Goal: Transaction & Acquisition: Purchase product/service

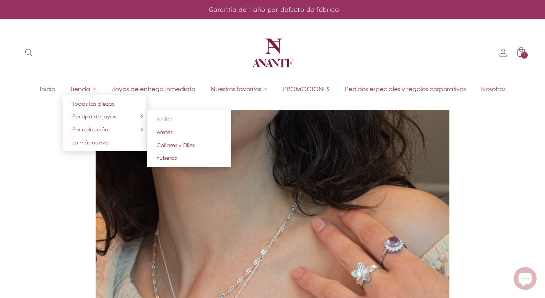
click at [168, 121] on span "Anillos" at bounding box center [165, 119] width 16 height 7
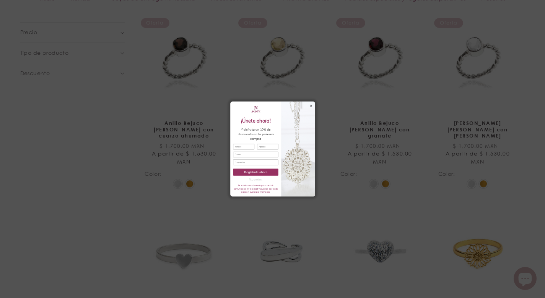
scroll to position [580, 0]
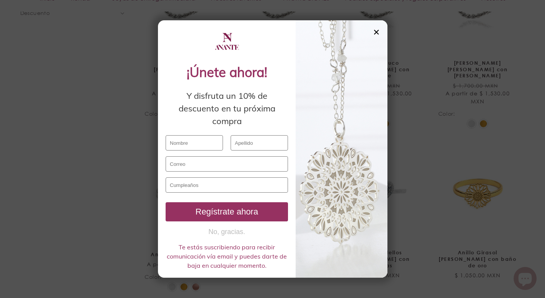
click at [377, 31] on div "✕" at bounding box center [376, 32] width 7 height 8
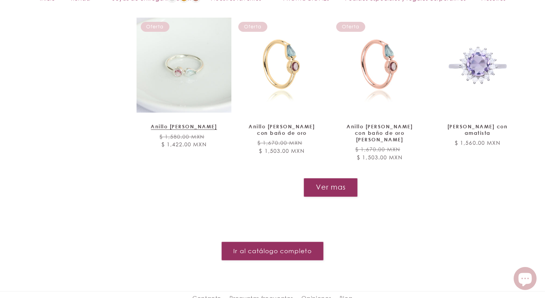
scroll to position [921, 0]
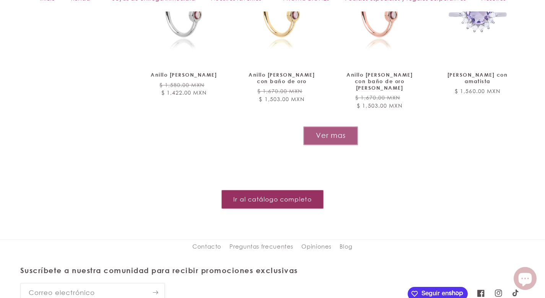
click at [307, 126] on button "Ver mas" at bounding box center [331, 135] width 55 height 19
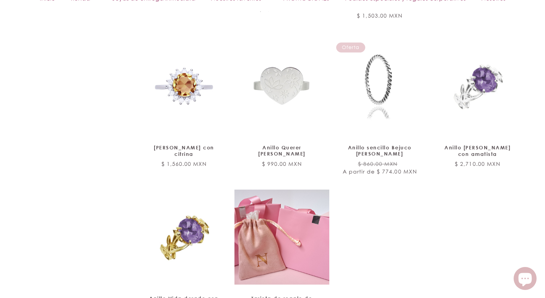
scroll to position [1104, 0]
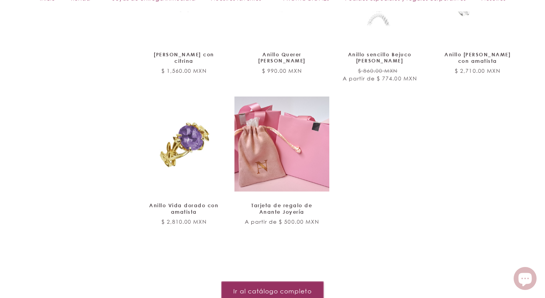
click at [287, 281] on link "Ir al catálogo completo" at bounding box center [273, 290] width 102 height 19
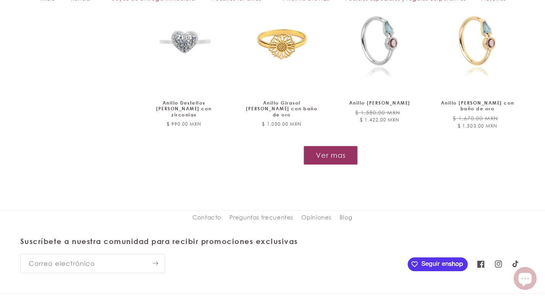
scroll to position [885, 0]
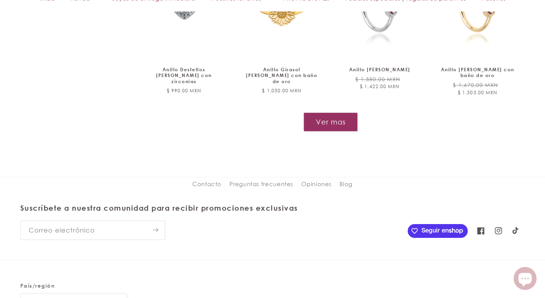
click at [327, 113] on button "Ver mas" at bounding box center [331, 122] width 55 height 19
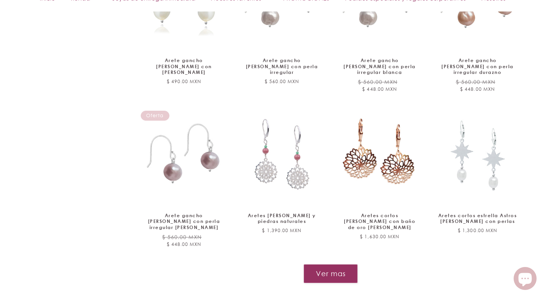
scroll to position [1420, 0]
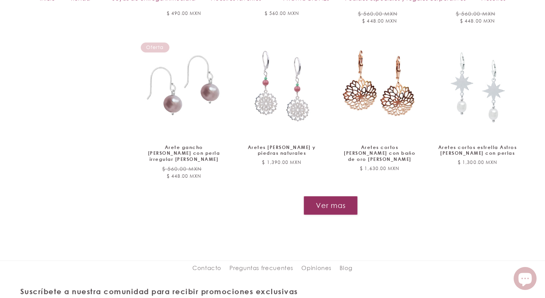
click at [334, 196] on button "Ver mas" at bounding box center [331, 205] width 55 height 19
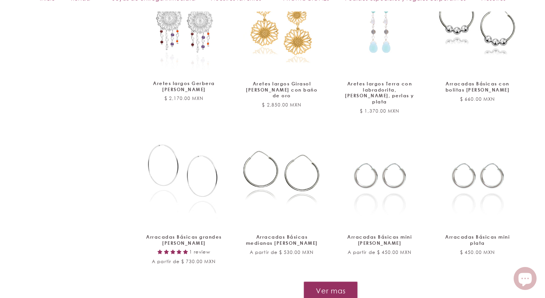
scroll to position [1940, 0]
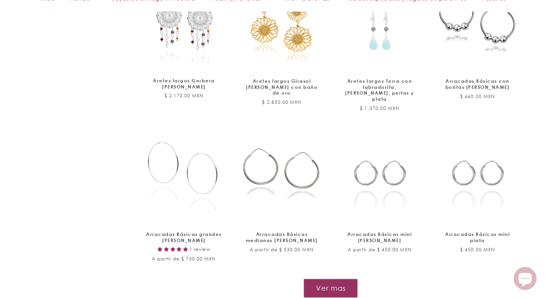
click at [343, 279] on button "Ver mas" at bounding box center [331, 288] width 54 height 19
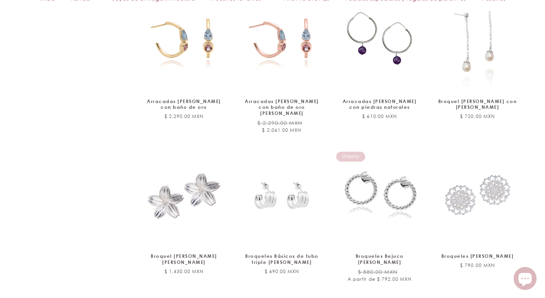
scroll to position [2594, 0]
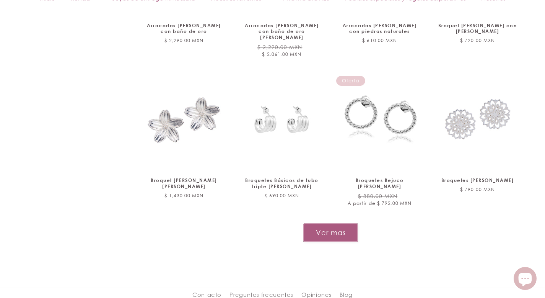
click at [323, 223] on button "Ver mas" at bounding box center [331, 232] width 55 height 19
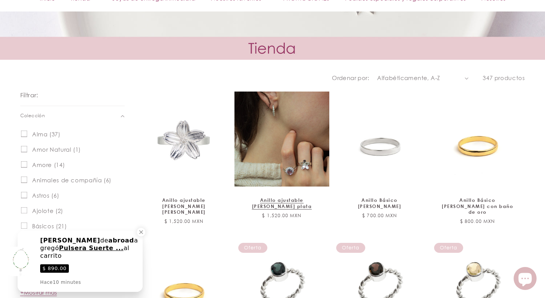
scroll to position [254, 0]
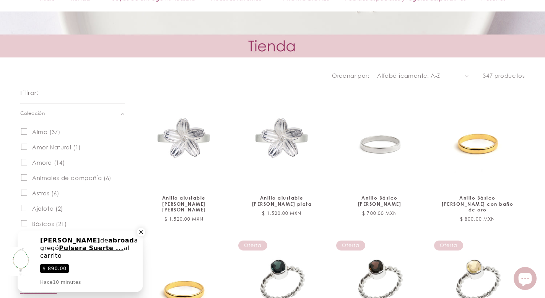
click at [139, 235] on icon "Close a notification" at bounding box center [141, 232] width 7 height 7
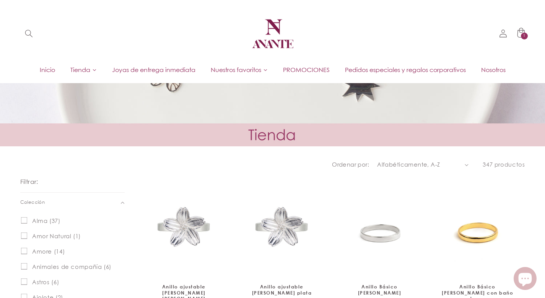
scroll to position [0, 0]
